Goal: Task Accomplishment & Management: Manage account settings

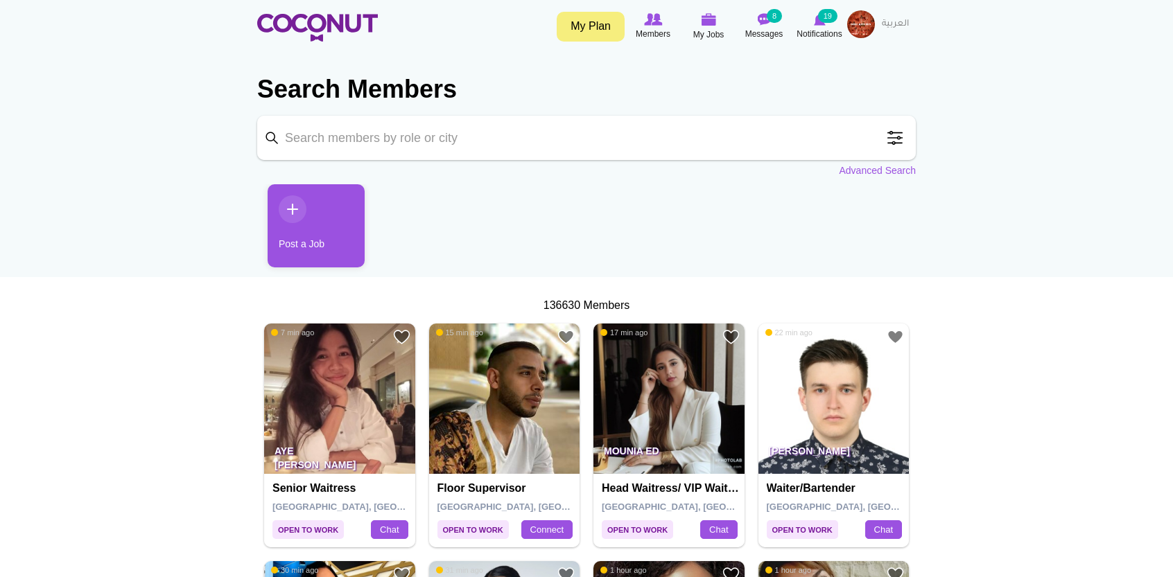
click at [866, 26] on img at bounding box center [861, 24] width 28 height 28
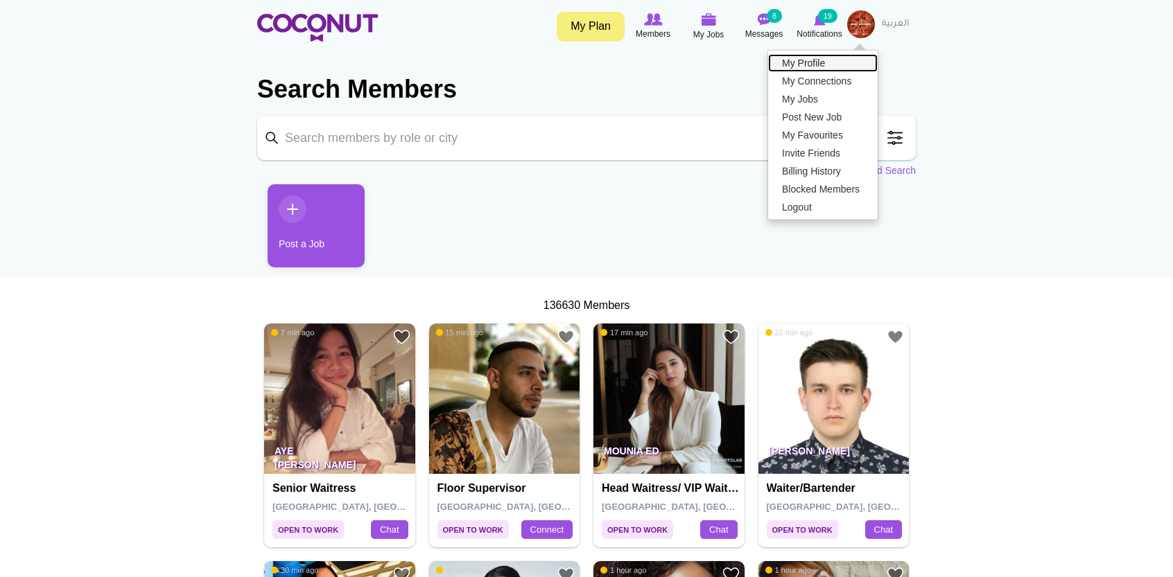
click at [818, 58] on link "My Profile" at bounding box center [822, 63] width 109 height 18
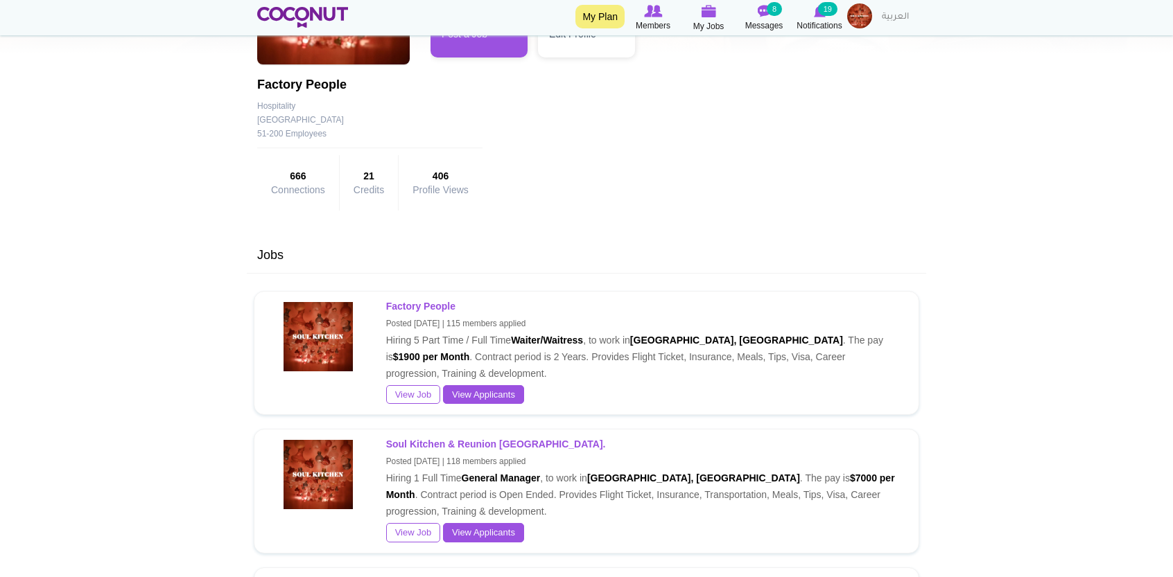
scroll to position [189, 0]
click at [471, 392] on link "View Applicants" at bounding box center [483, 394] width 81 height 19
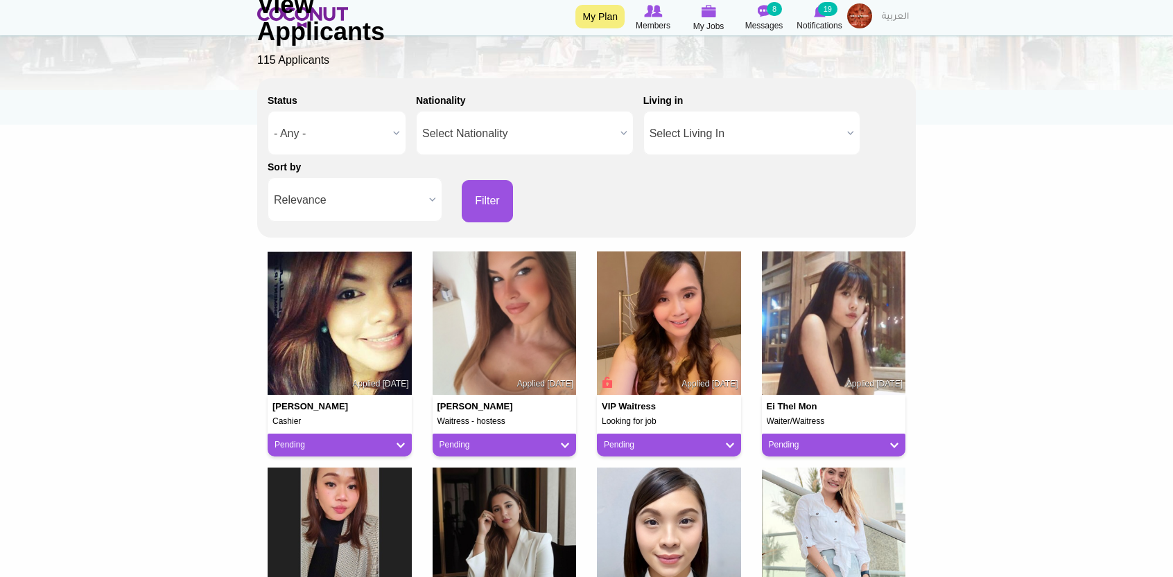
scroll to position [153, 0]
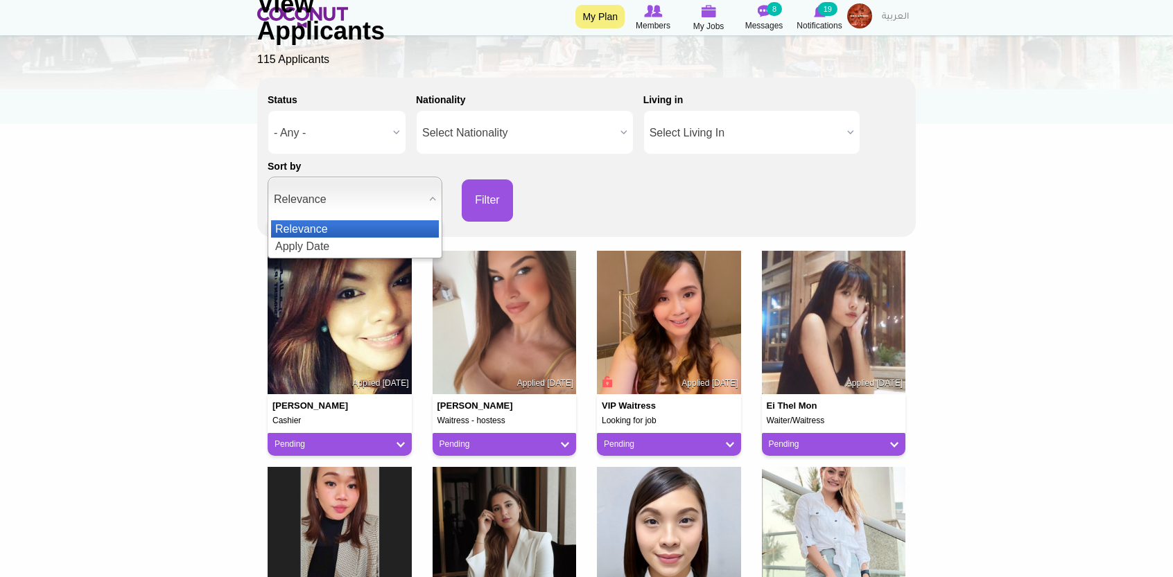
click at [397, 191] on span "Relevance" at bounding box center [349, 199] width 150 height 44
click at [324, 247] on li "Apply Date" at bounding box center [355, 246] width 168 height 17
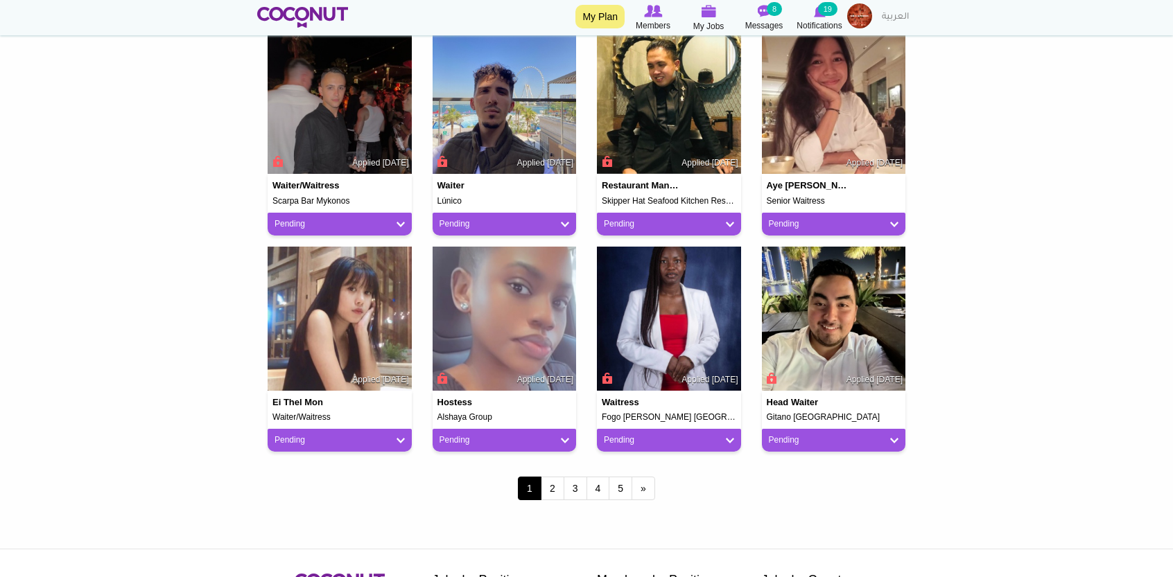
scroll to position [1026, 0]
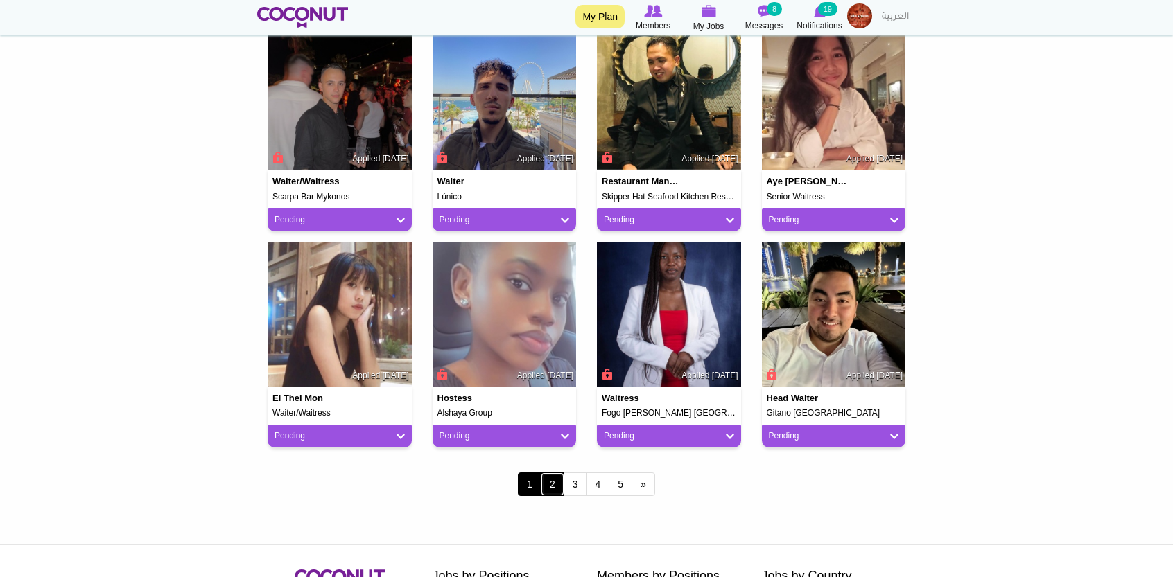
click at [541, 489] on link "2" at bounding box center [553, 485] width 24 height 24
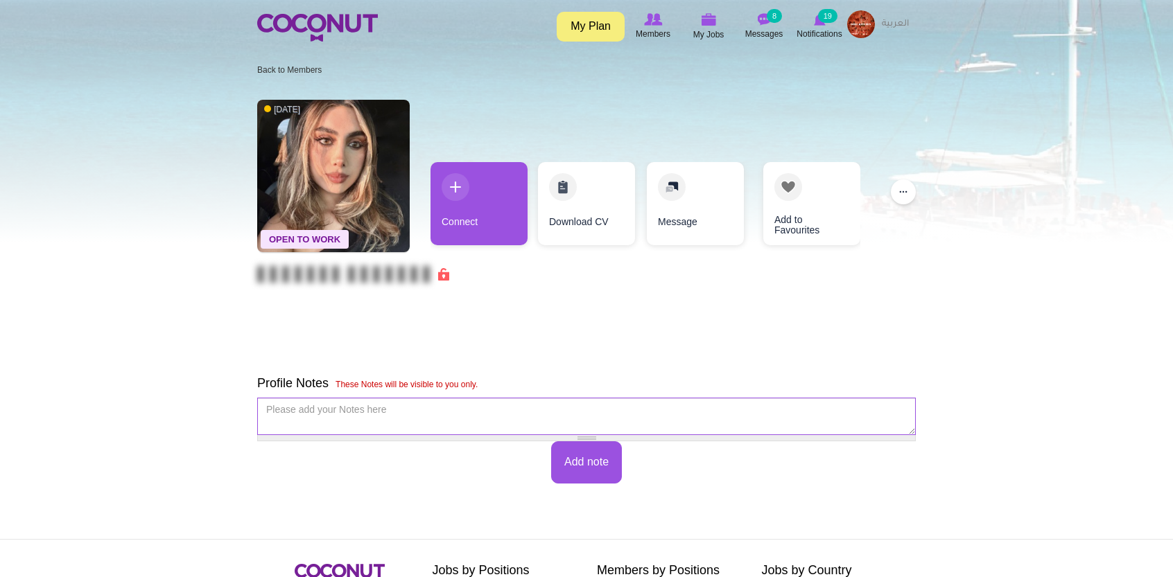
scroll to position [183, 0]
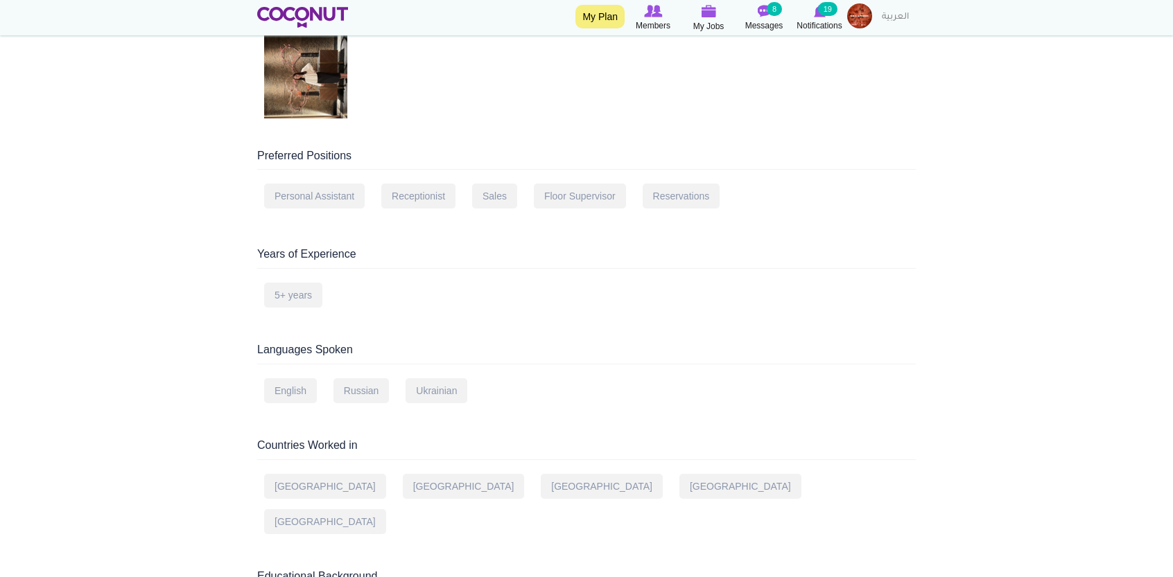
scroll to position [387, 0]
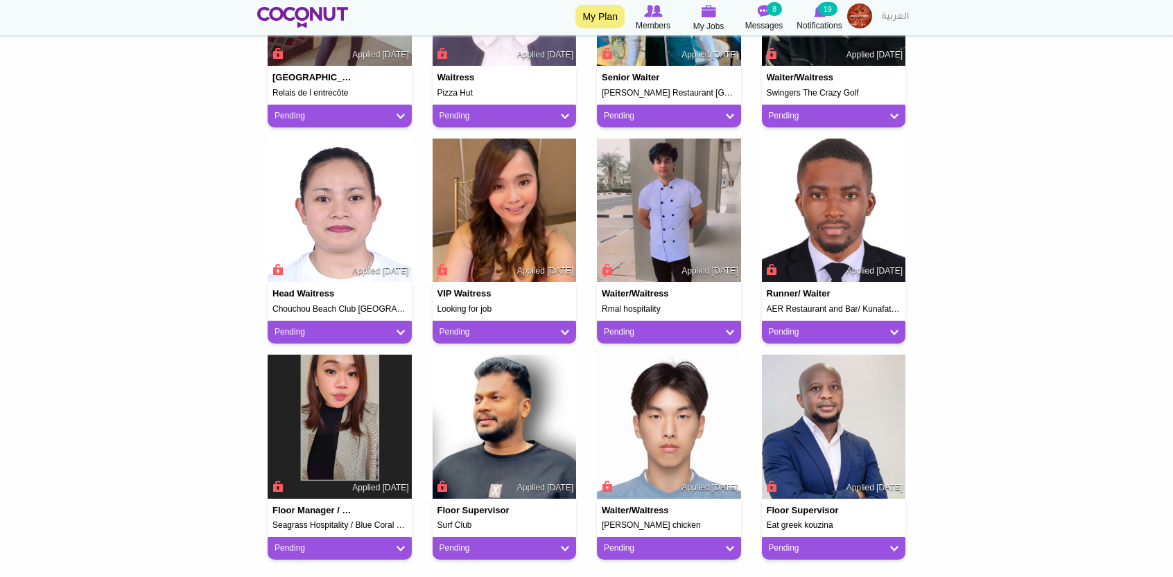
scroll to position [1069, 0]
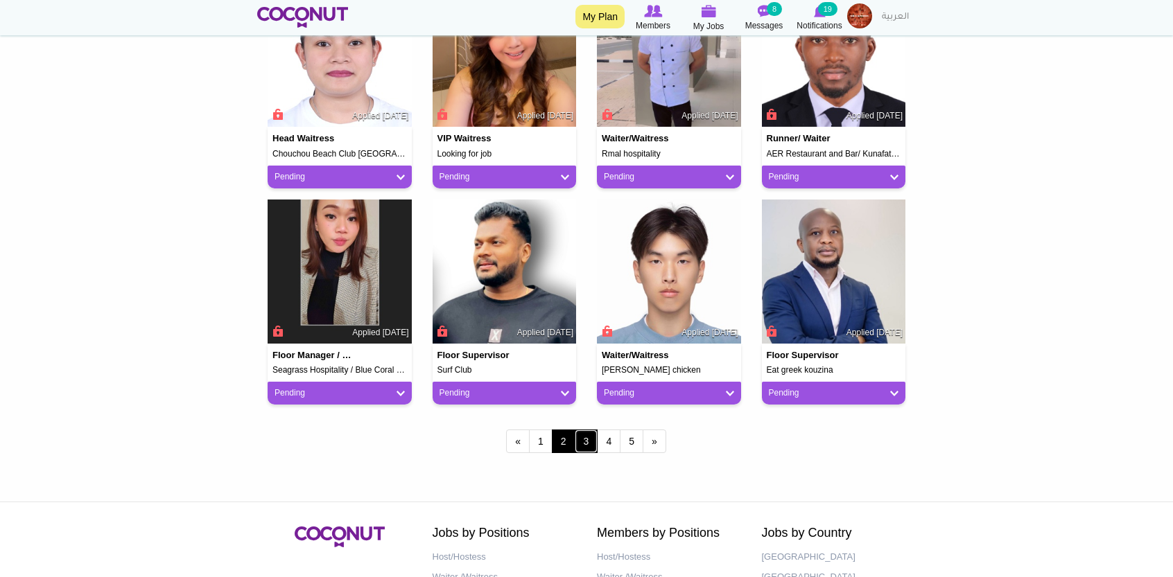
click at [577, 441] on link "3" at bounding box center [587, 442] width 24 height 24
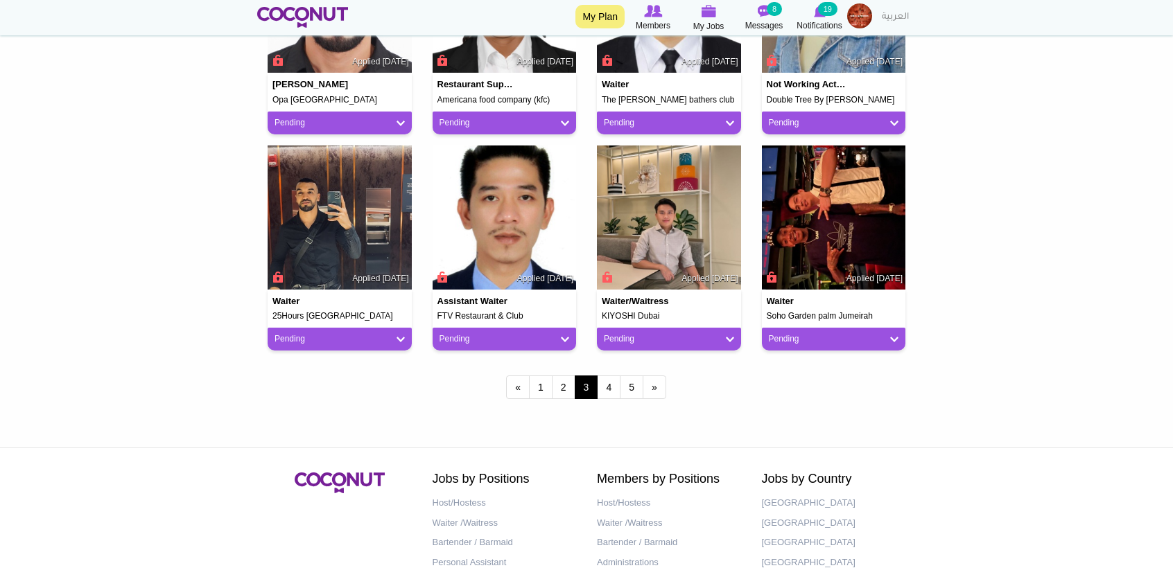
scroll to position [1124, 0]
